Goal: Find specific page/section: Find specific page/section

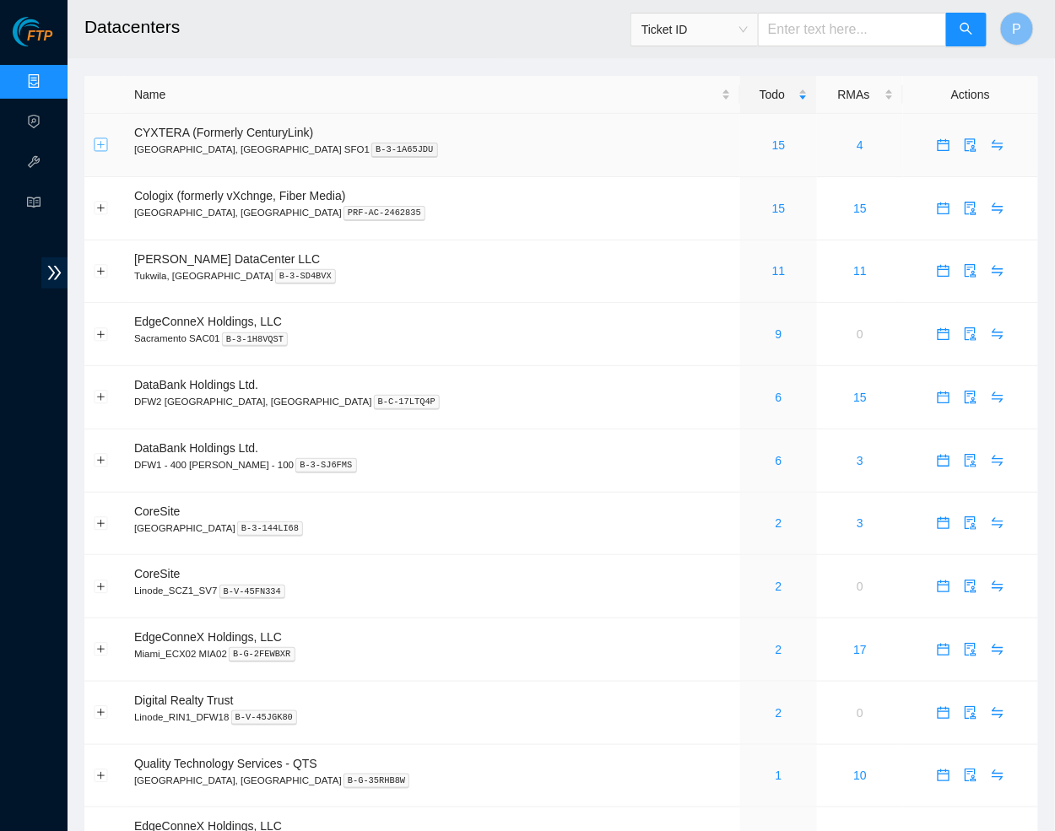
click at [97, 147] on button "Expand row" at bounding box center [102, 145] width 14 height 14
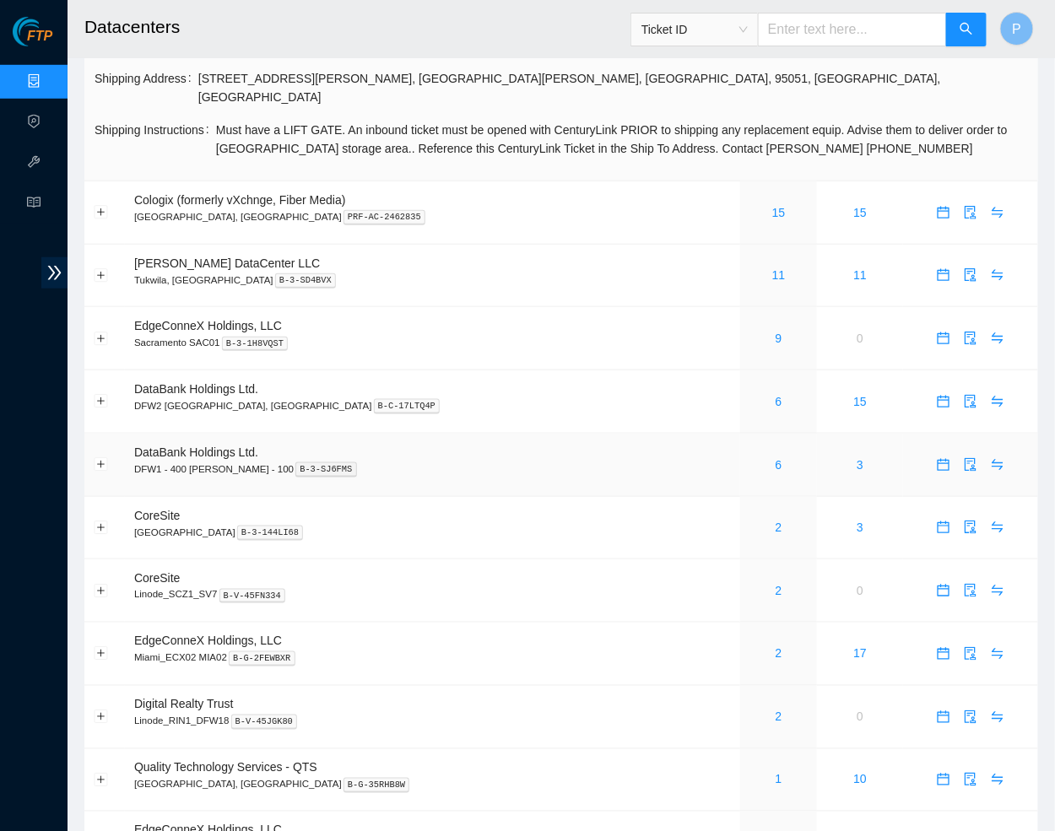
scroll to position [302, 0]
click at [100, 520] on button "Expand row" at bounding box center [102, 527] width 14 height 14
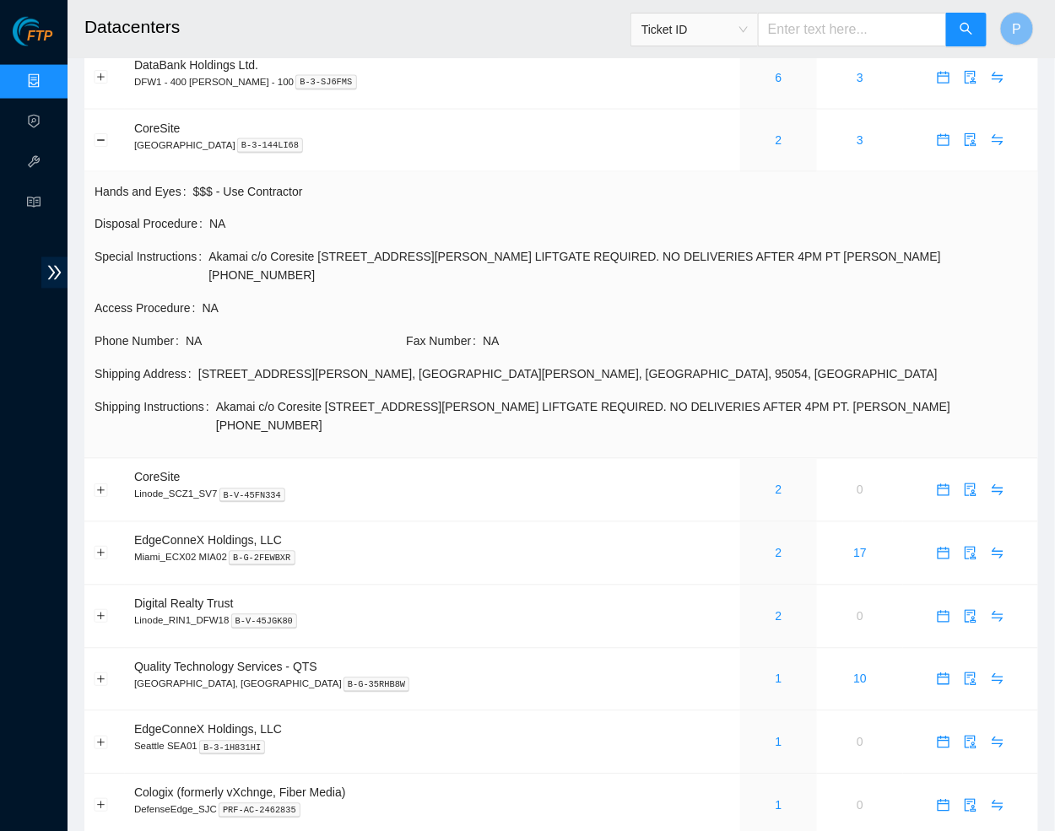
scroll to position [690, 0]
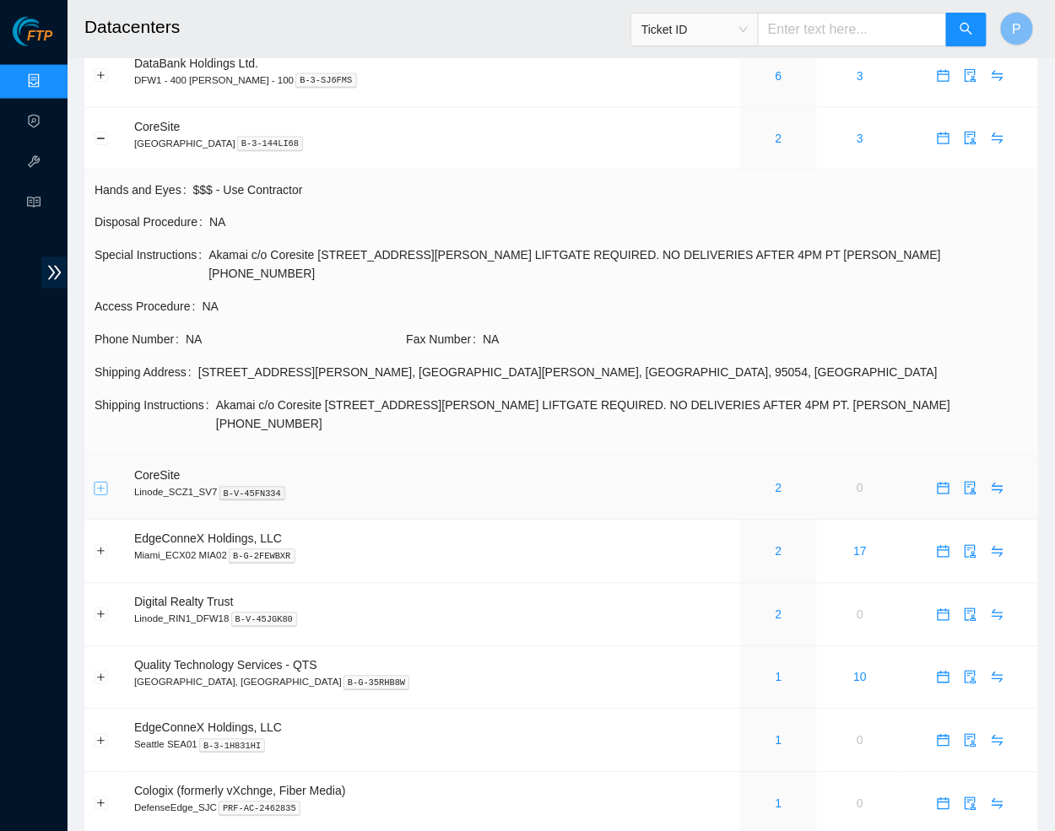
click at [97, 482] on button "Expand row" at bounding box center [102, 489] width 14 height 14
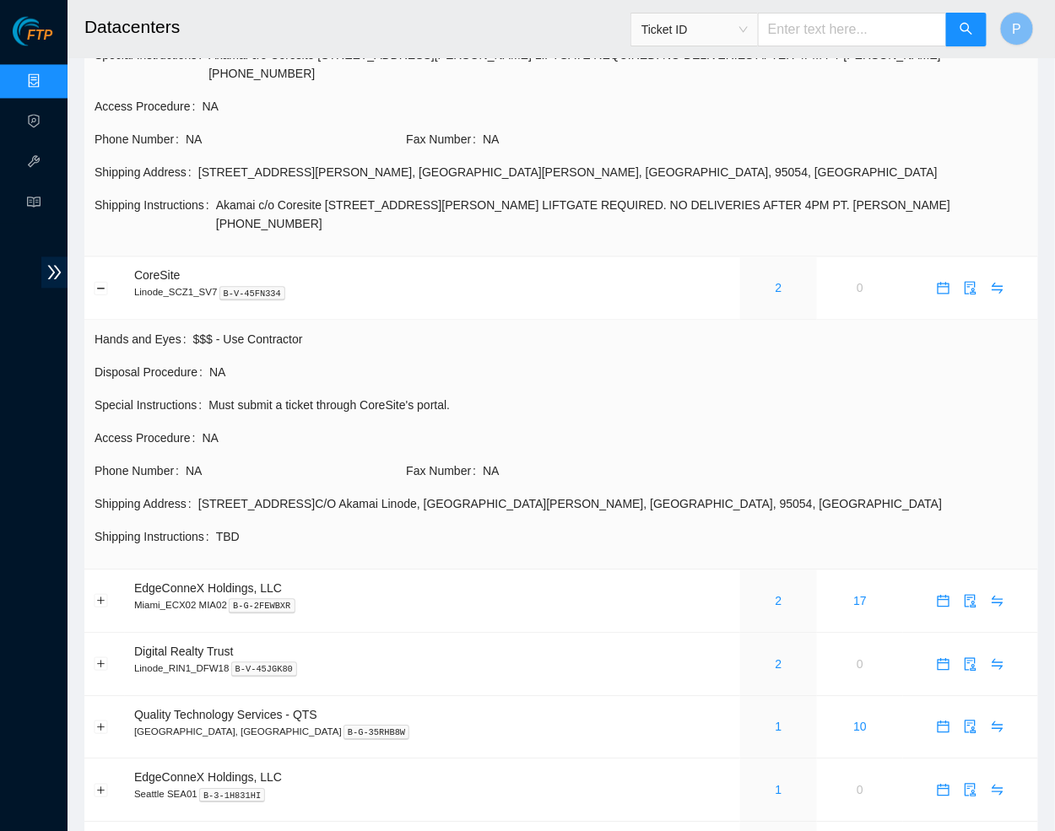
scroll to position [890, 0]
click at [109, 257] on td at bounding box center [104, 288] width 41 height 63
click at [103, 282] on button "Collapse row" at bounding box center [102, 289] width 14 height 14
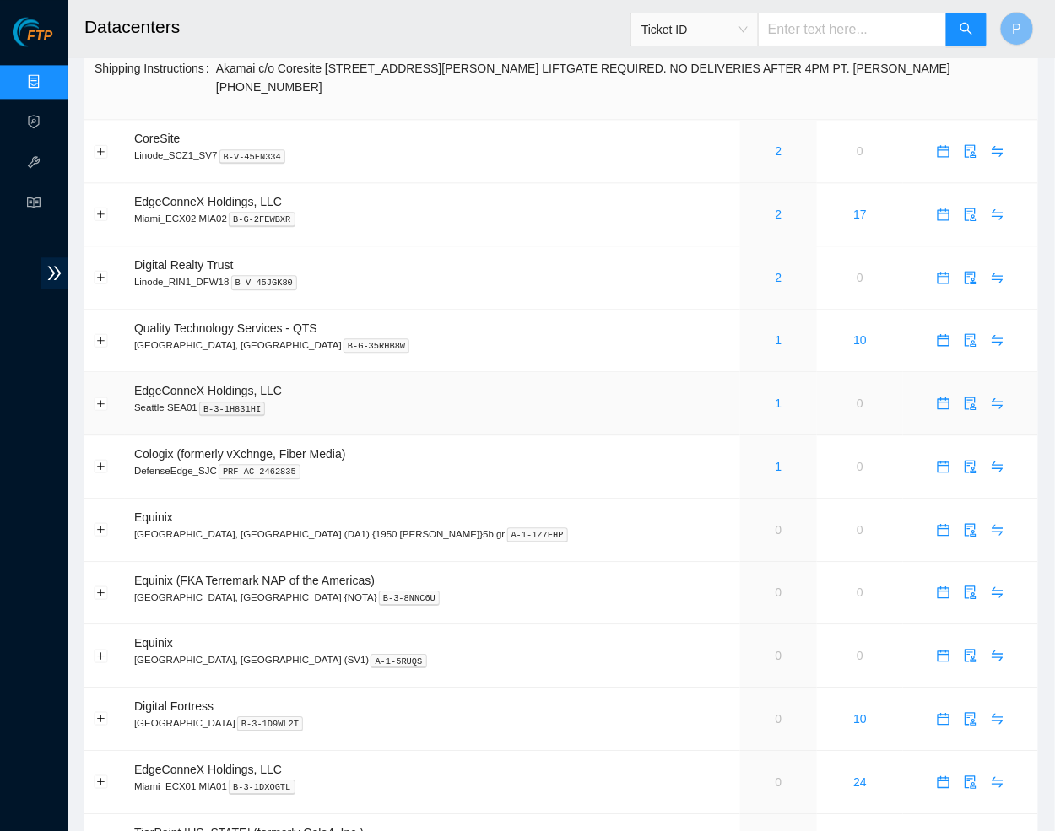
scroll to position [1028, 0]
click at [105, 460] on button "Expand row" at bounding box center [102, 467] width 14 height 14
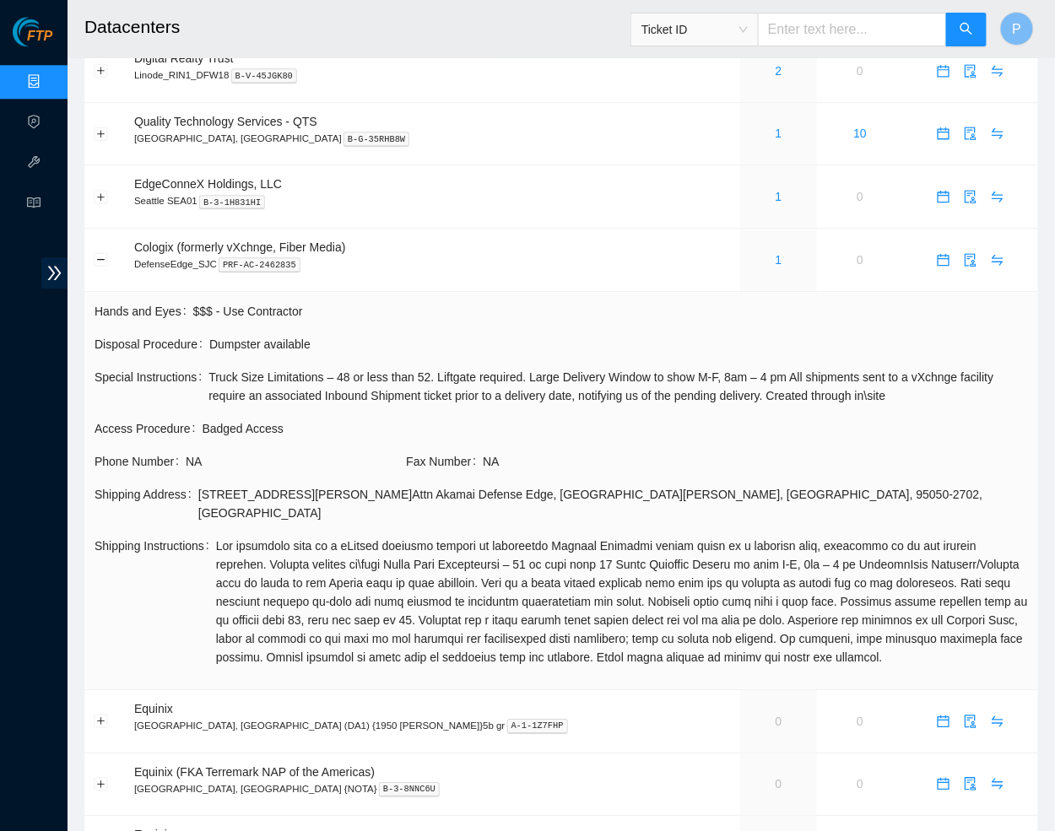
scroll to position [1235, 0]
click at [99, 253] on button "Collapse row" at bounding box center [102, 260] width 14 height 14
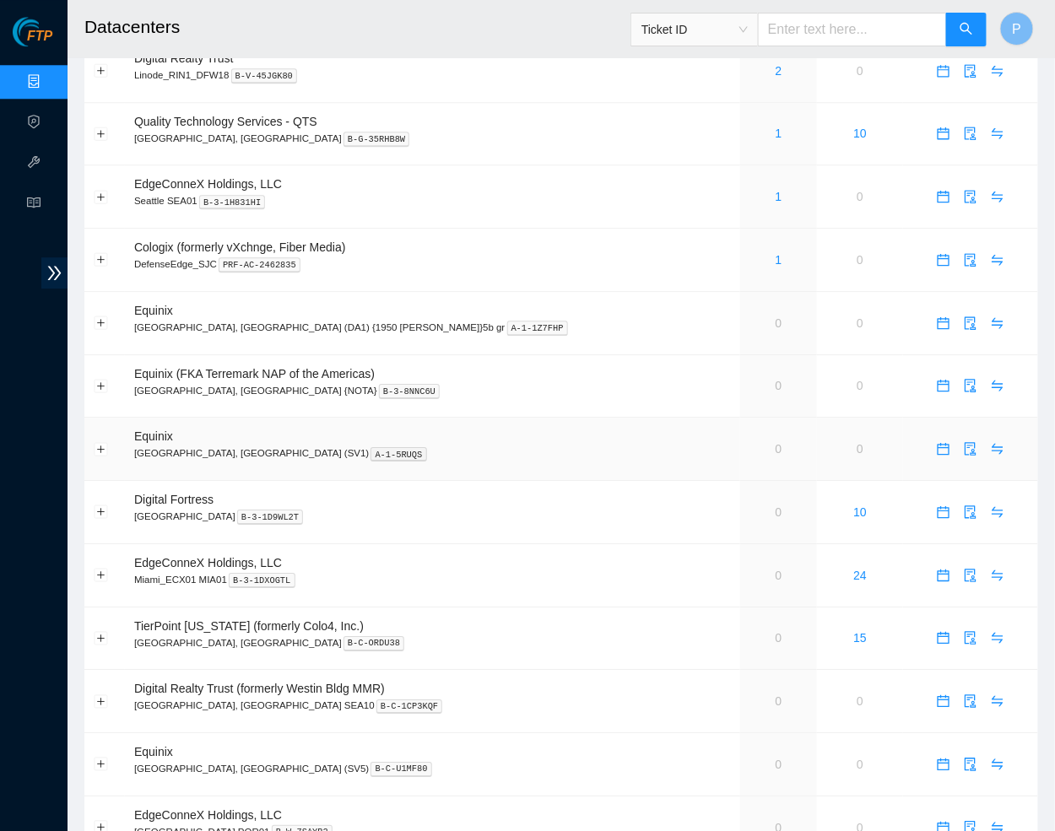
click at [97, 418] on td at bounding box center [104, 449] width 41 height 63
click at [97, 442] on button "Expand row" at bounding box center [102, 449] width 14 height 14
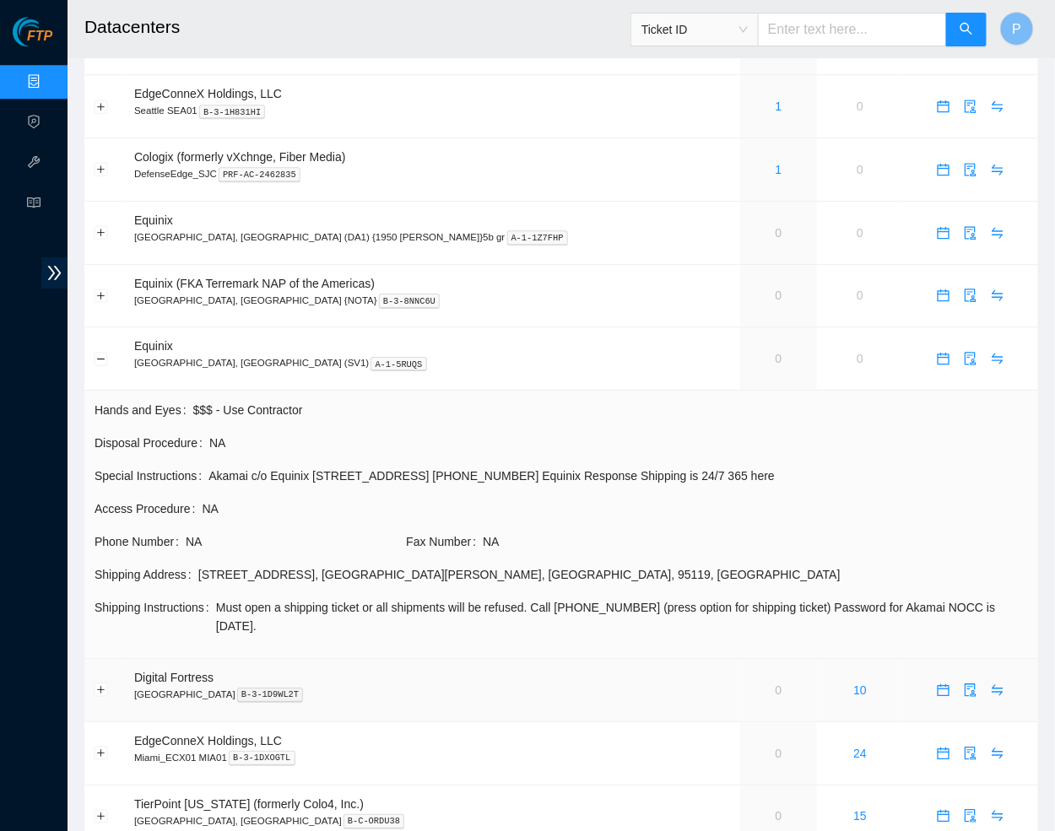
scroll to position [1377, 0]
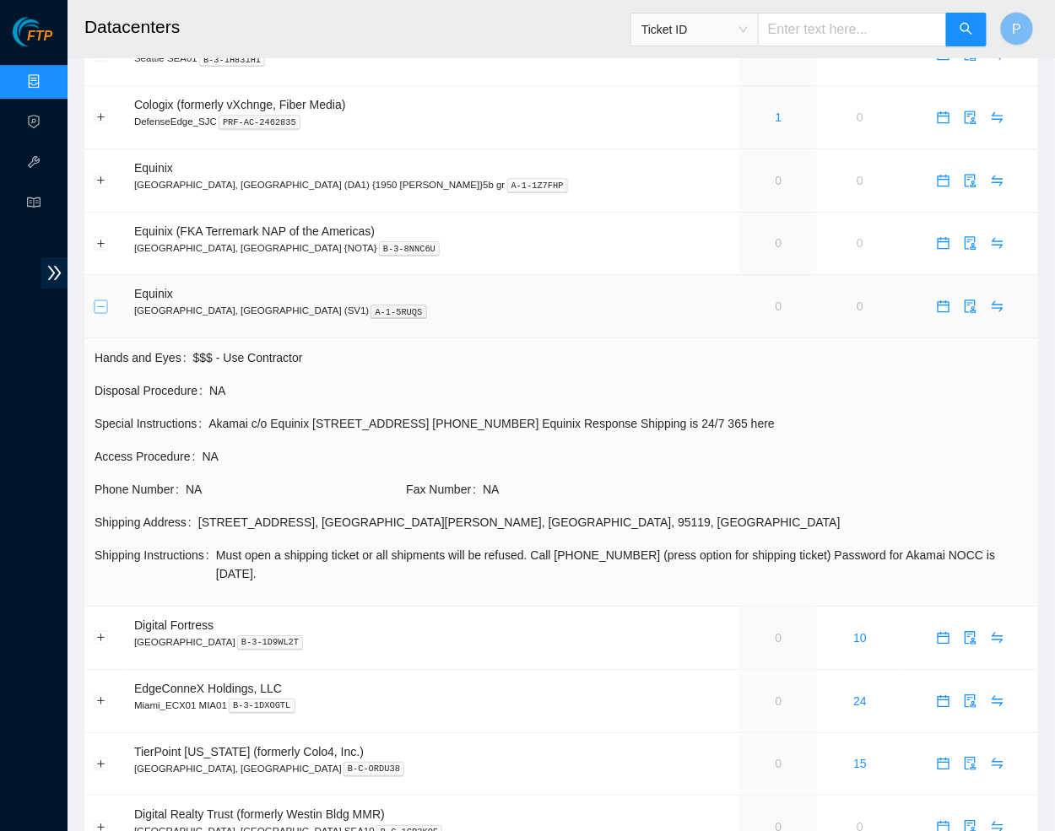
click at [100, 300] on button "Collapse row" at bounding box center [102, 307] width 14 height 14
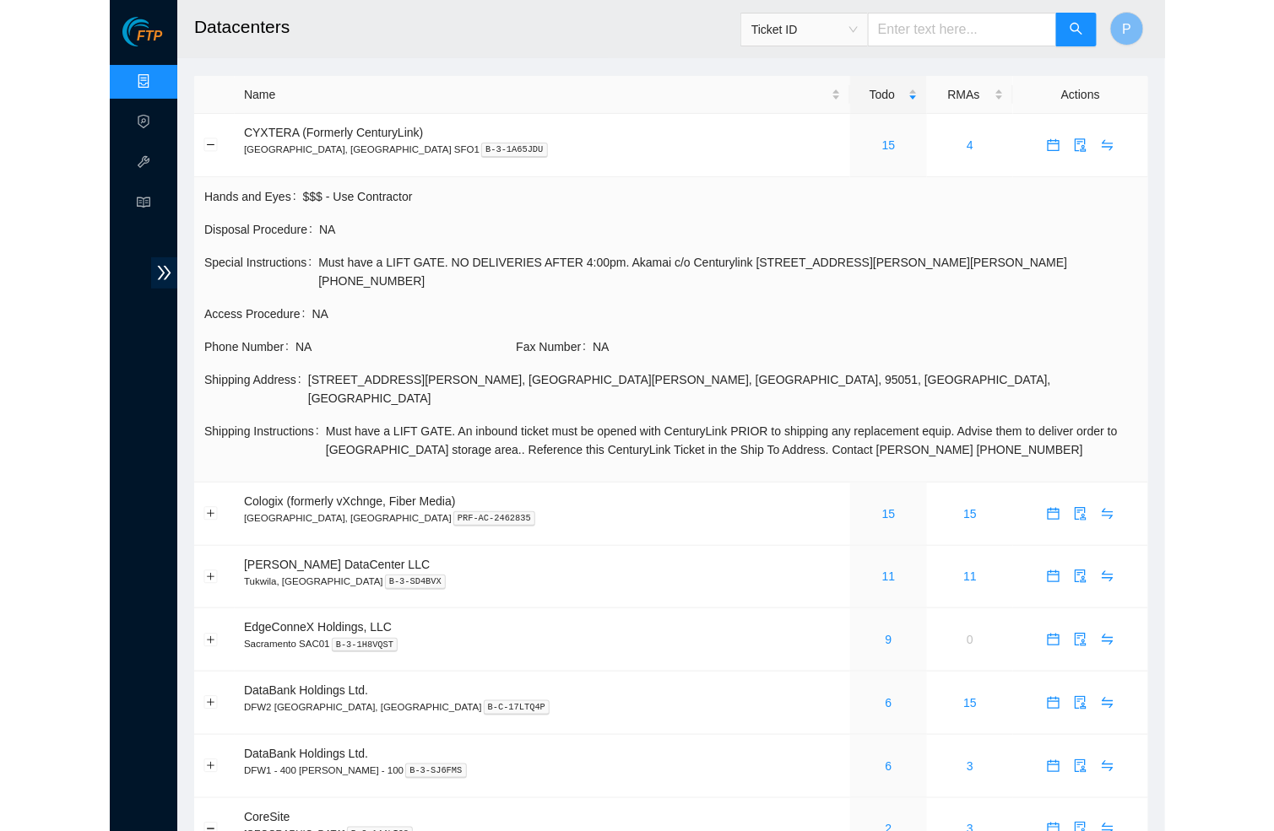
scroll to position [0, 0]
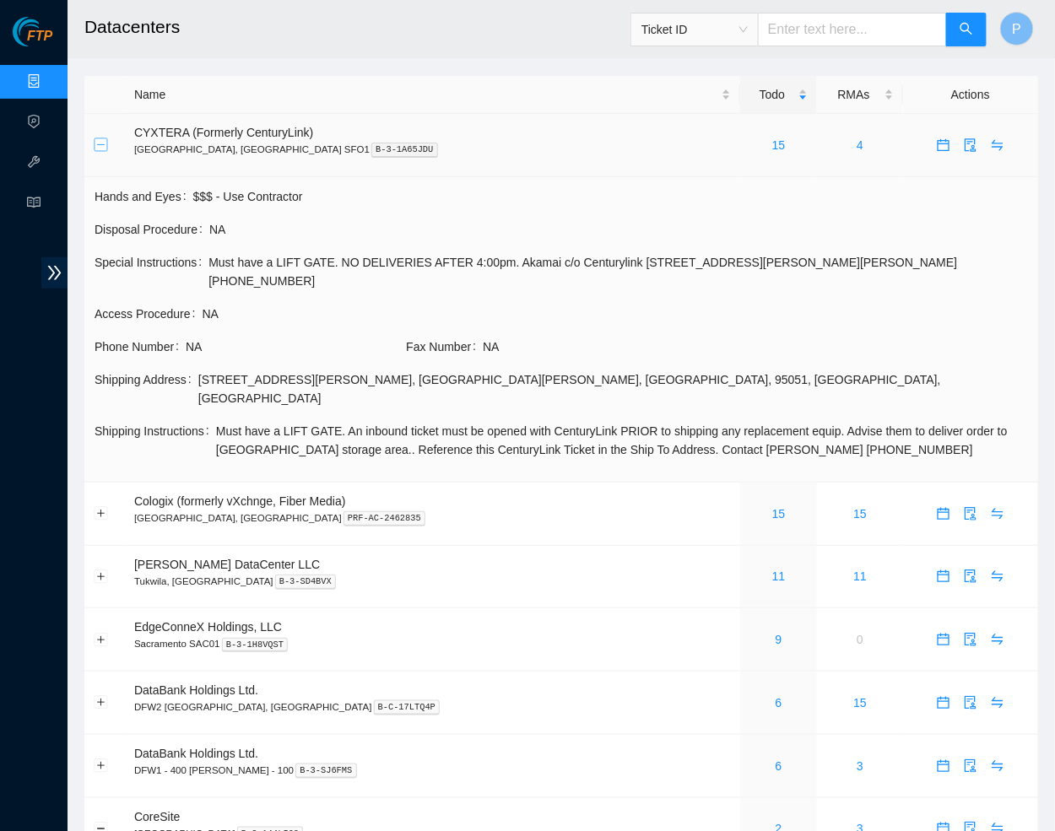
click at [100, 139] on button "Collapse row" at bounding box center [102, 145] width 14 height 14
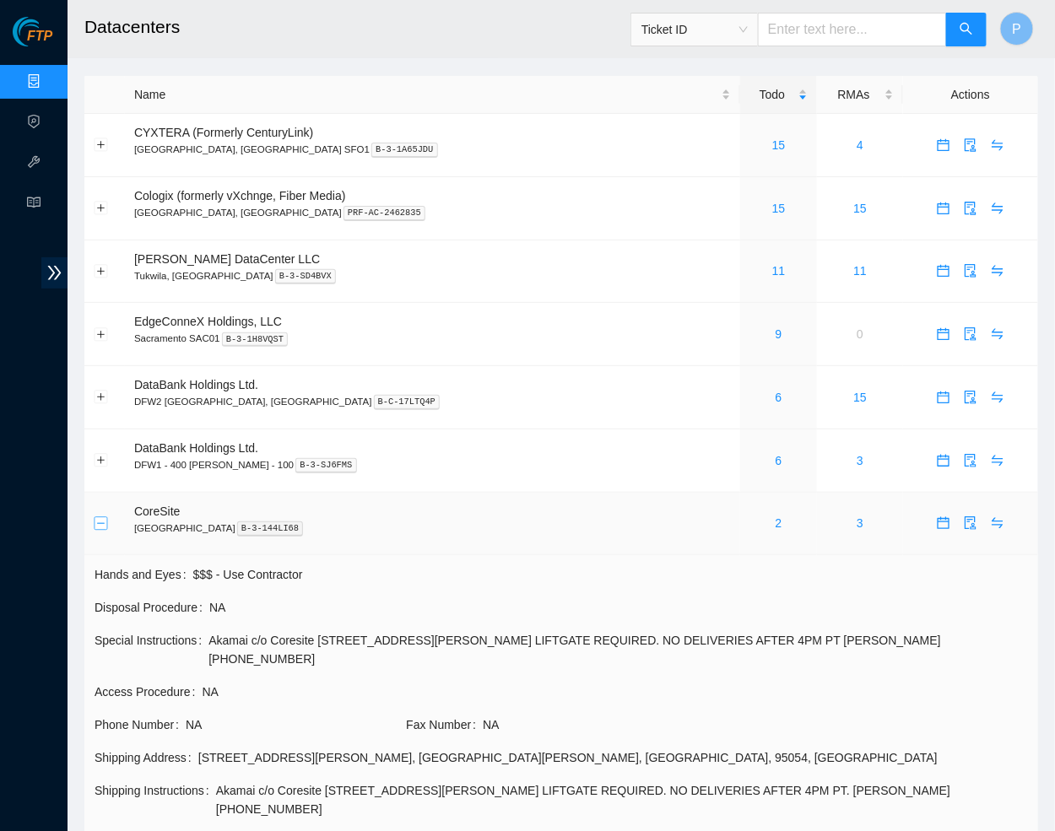
click at [103, 517] on button "Collapse row" at bounding box center [102, 524] width 14 height 14
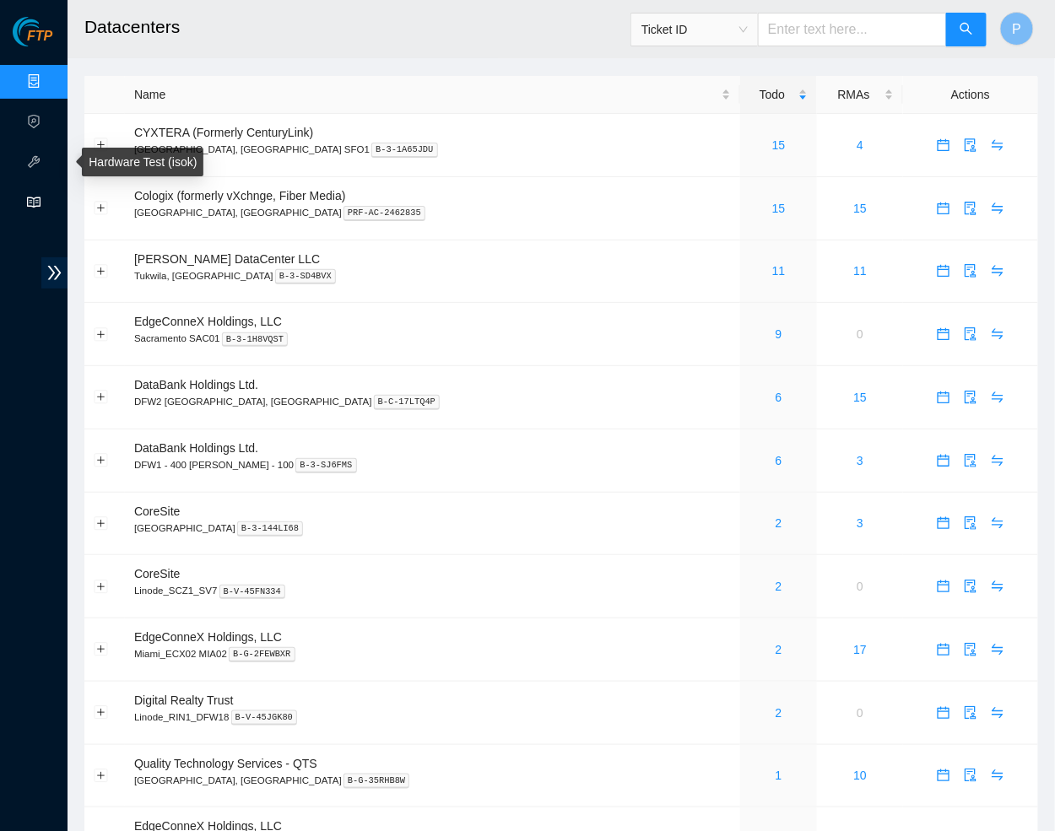
click at [27, 203] on icon "read" at bounding box center [34, 203] width 14 height 14
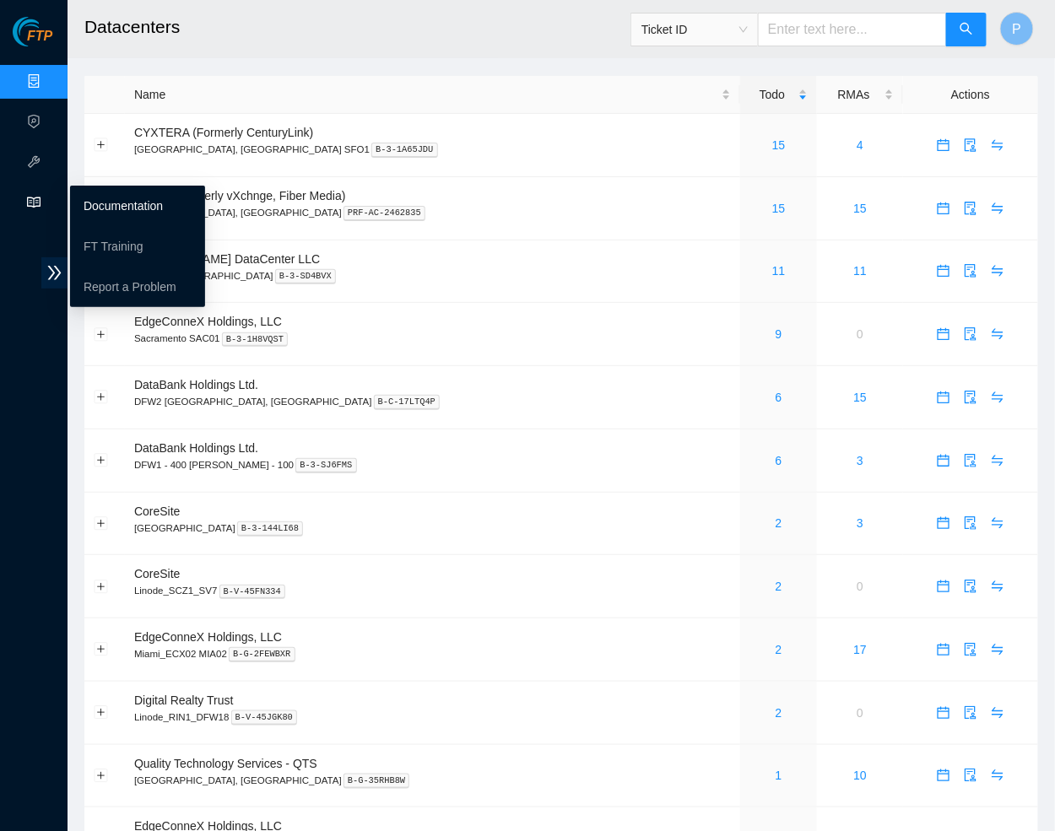
click at [128, 208] on link "Documentation" at bounding box center [123, 206] width 79 height 14
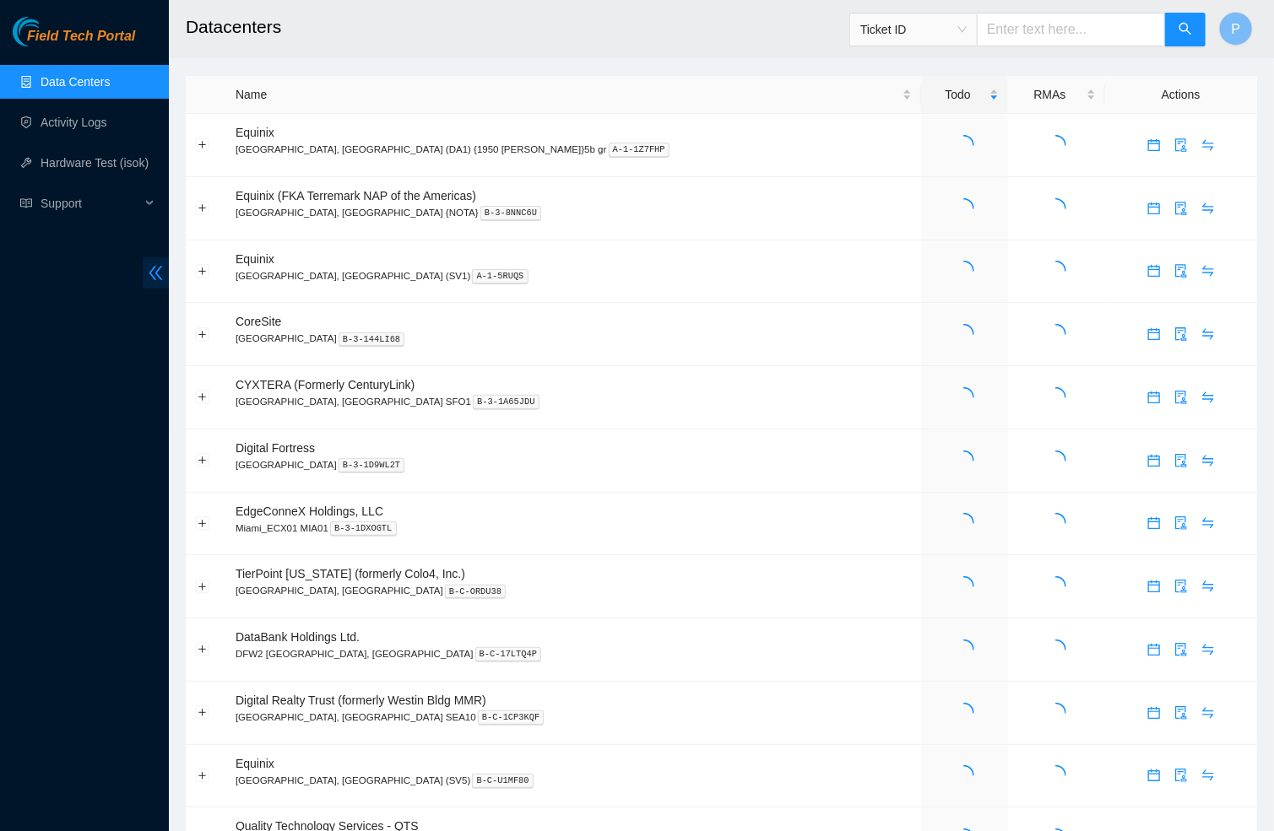
click at [162, 269] on icon "double-left" at bounding box center [156, 273] width 18 height 18
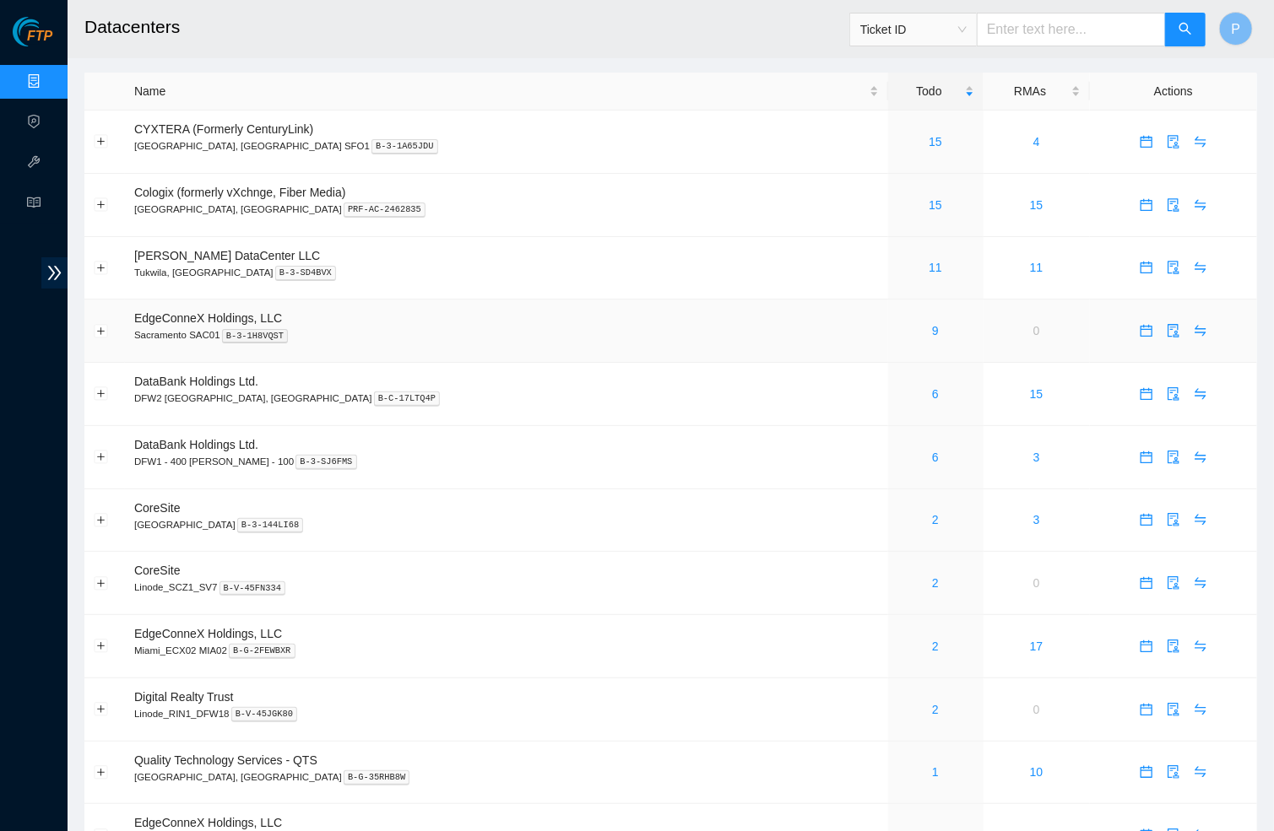
scroll to position [2, 0]
click at [928, 138] on link "15" at bounding box center [935, 144] width 14 height 14
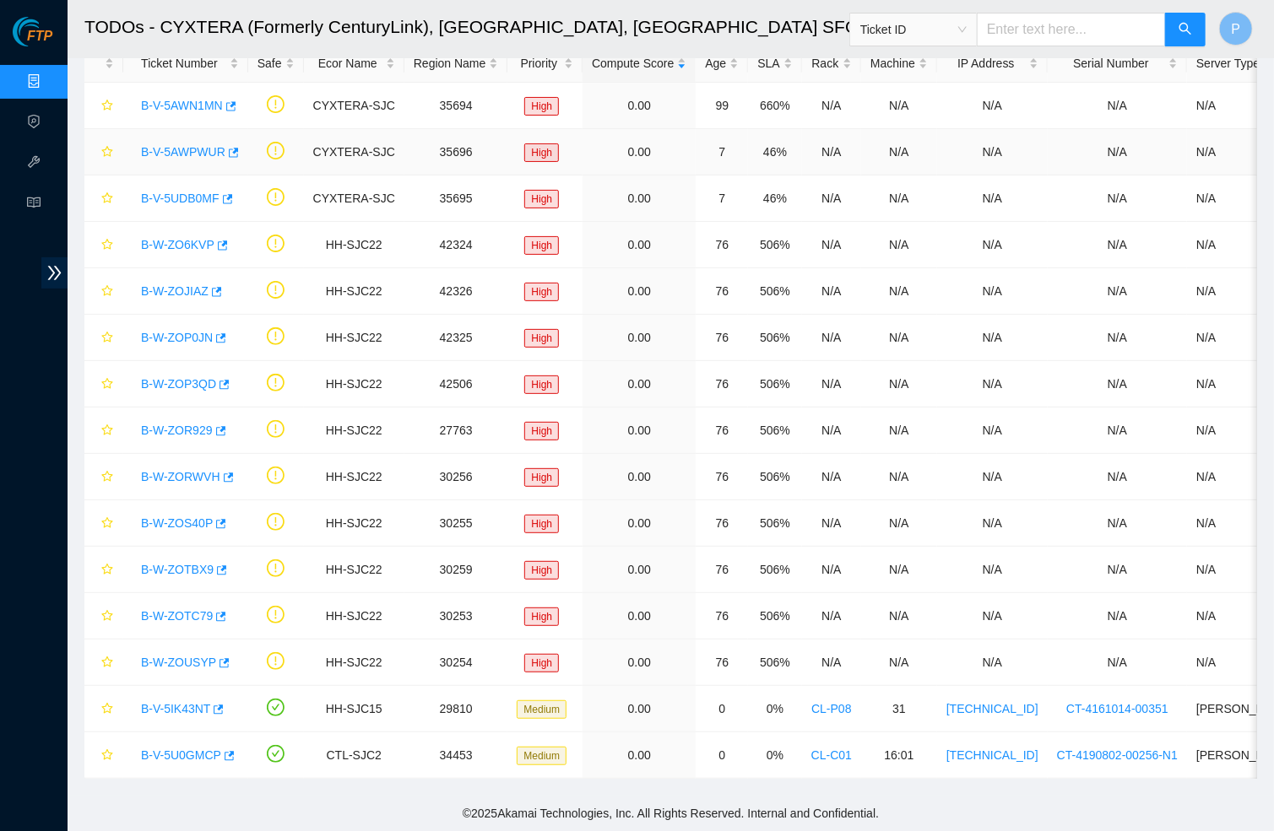
scroll to position [66, 0]
click at [49, 80] on link "Data Centers" at bounding box center [83, 82] width 69 height 14
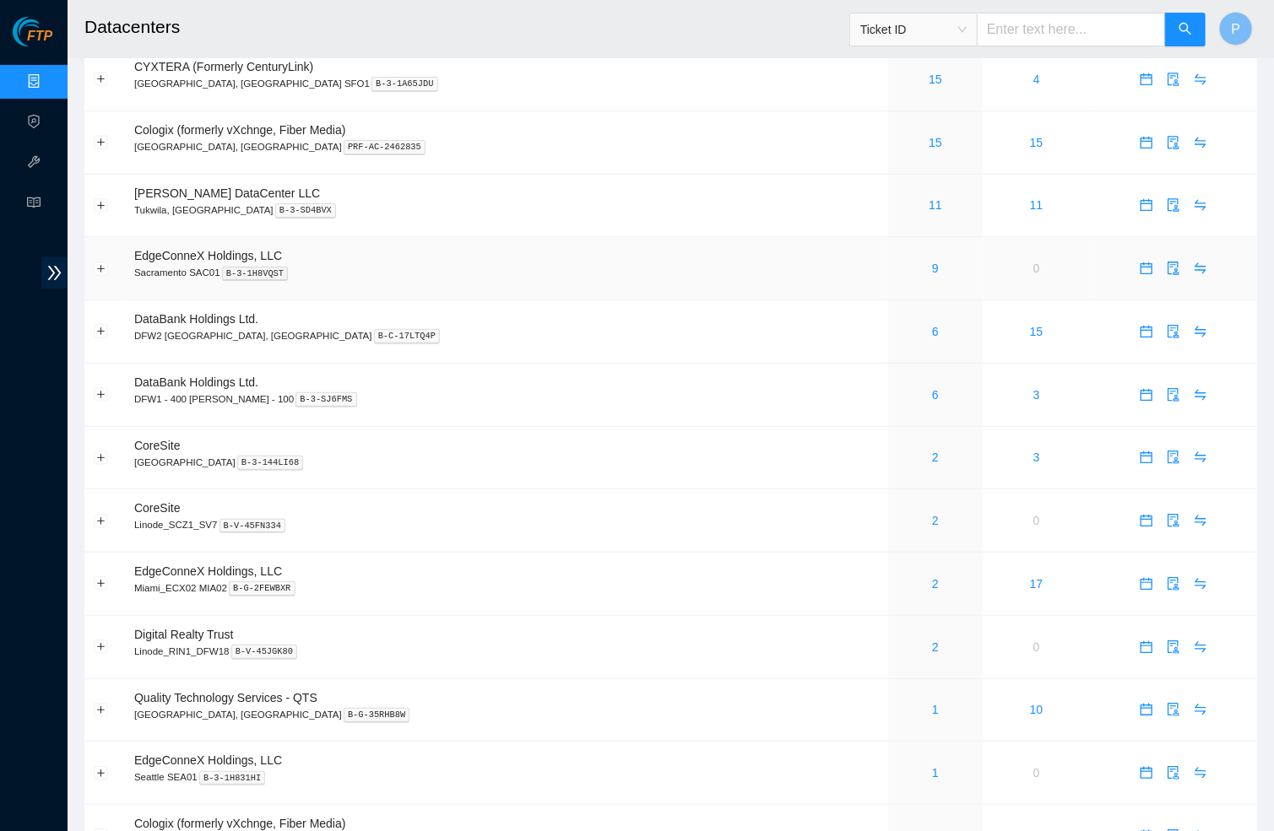
click at [572, 257] on td "EdgeConneX Holdings, LLC Sacramento SAC01 B-3-1H8VQST" at bounding box center [506, 268] width 763 height 63
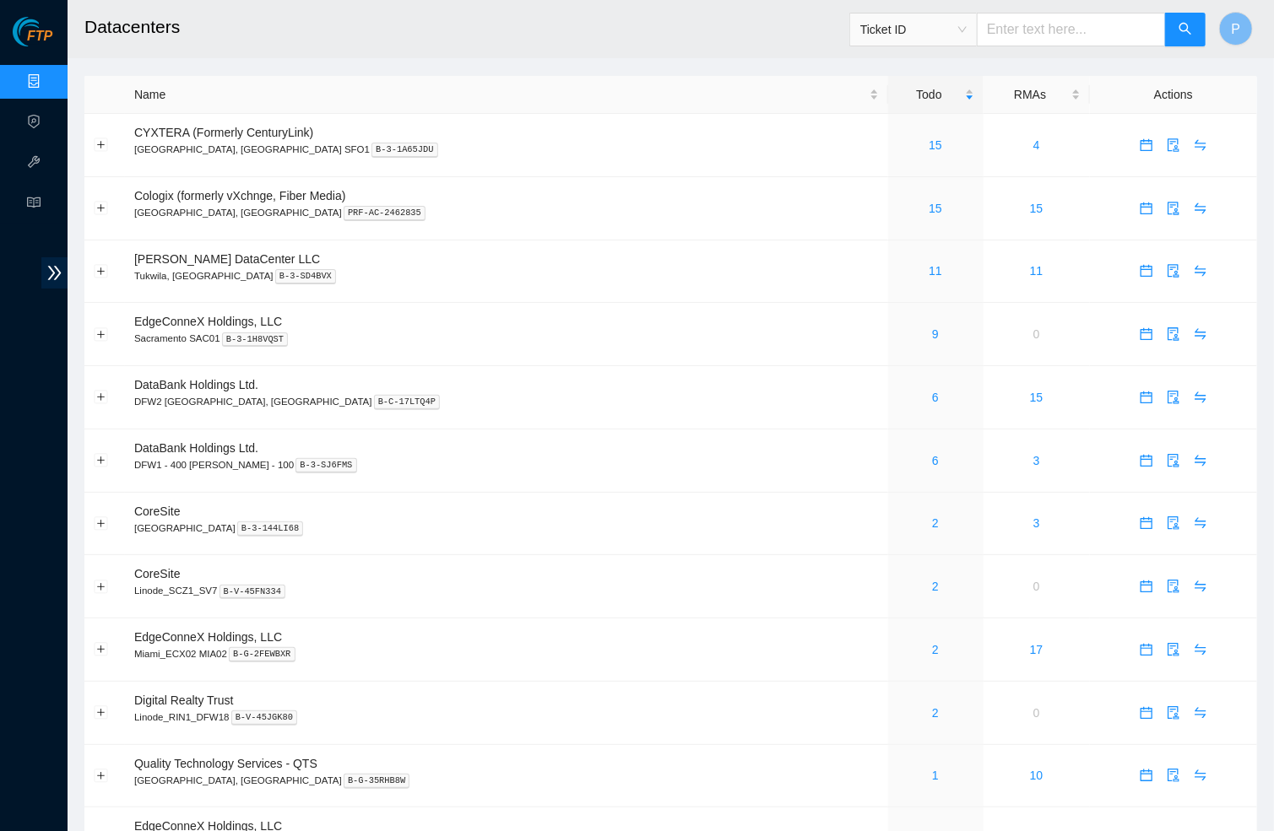
click at [1016, 24] on input "text" at bounding box center [1070, 30] width 189 height 34
paste input "B-V-5PBHBLU"
type input "B-V-5PBHBLU"
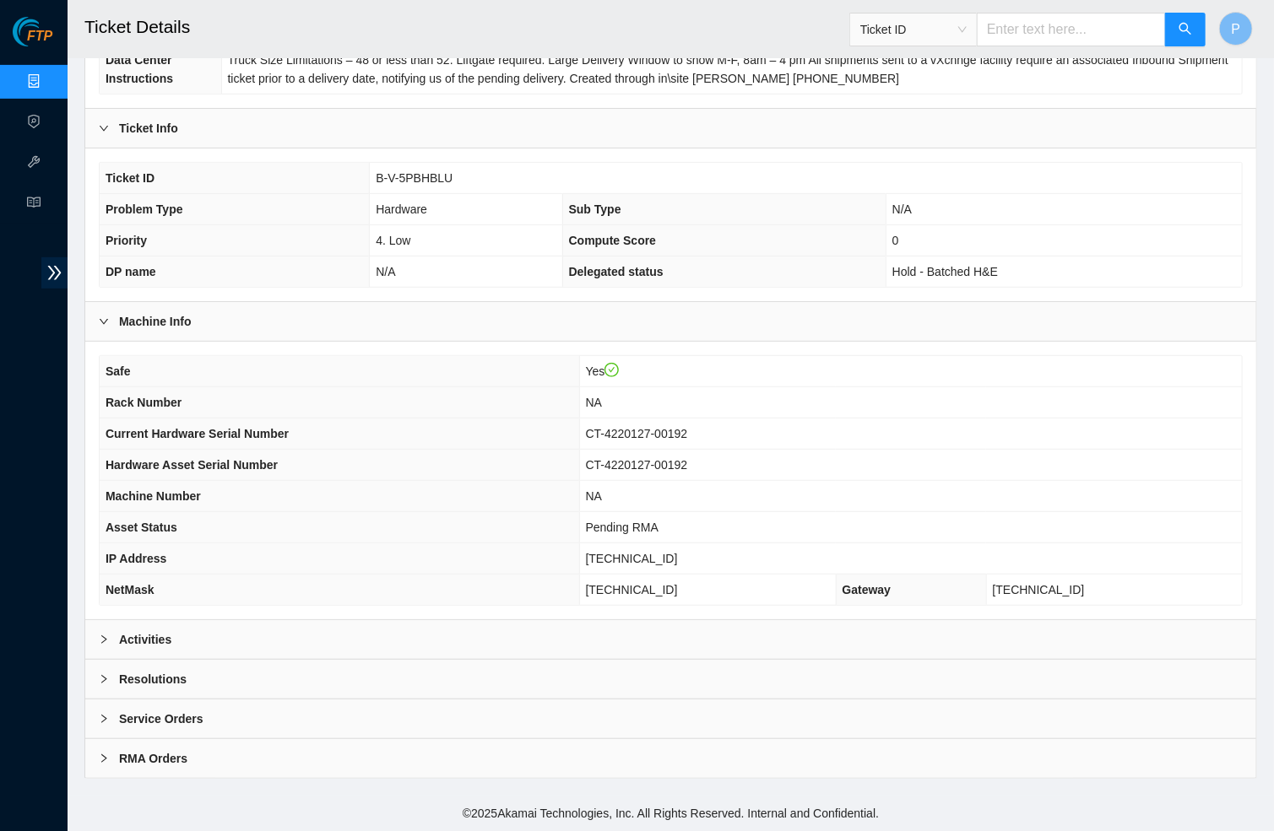
scroll to position [278, 0]
click at [522, 631] on div "Activities" at bounding box center [670, 639] width 1171 height 39
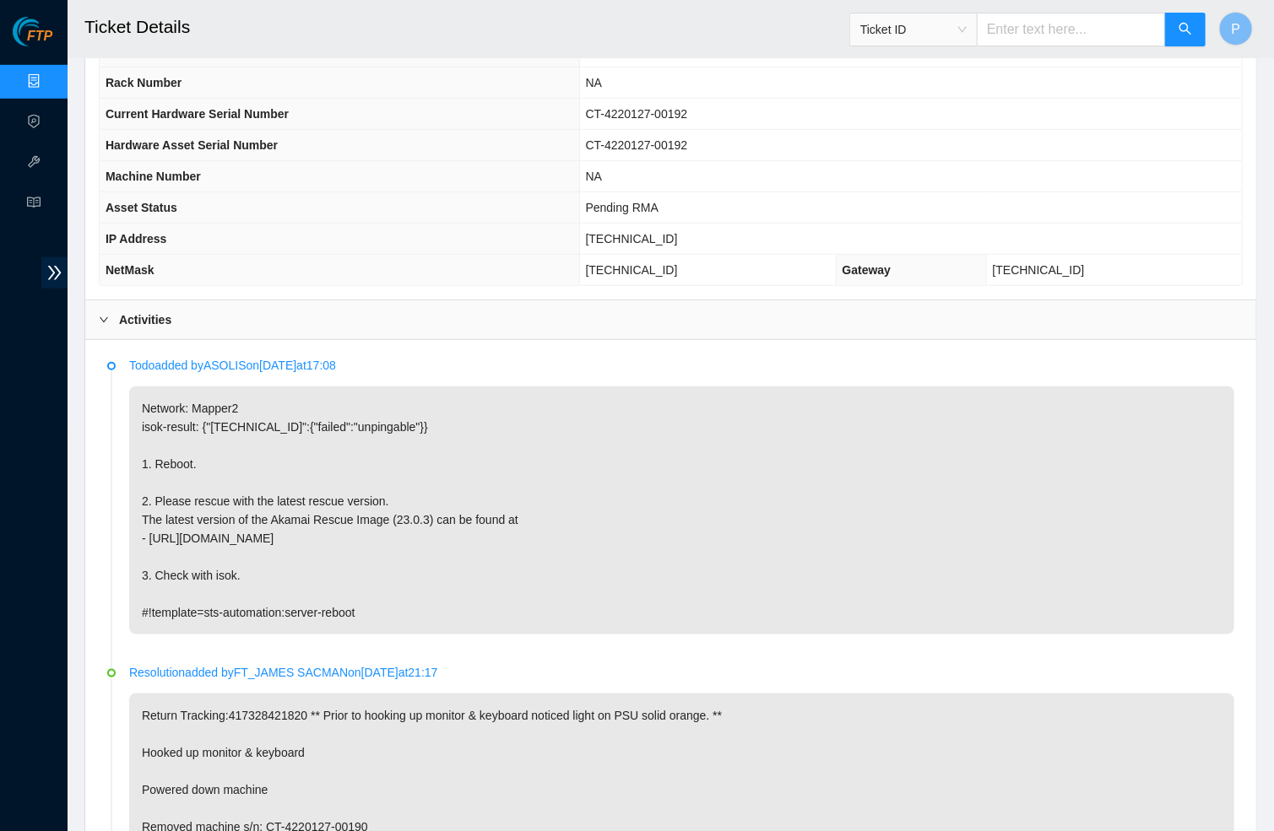
scroll to position [580, 0]
click at [49, 75] on link "Data Centers" at bounding box center [83, 82] width 69 height 14
